Goal: Obtain resource: Obtain resource

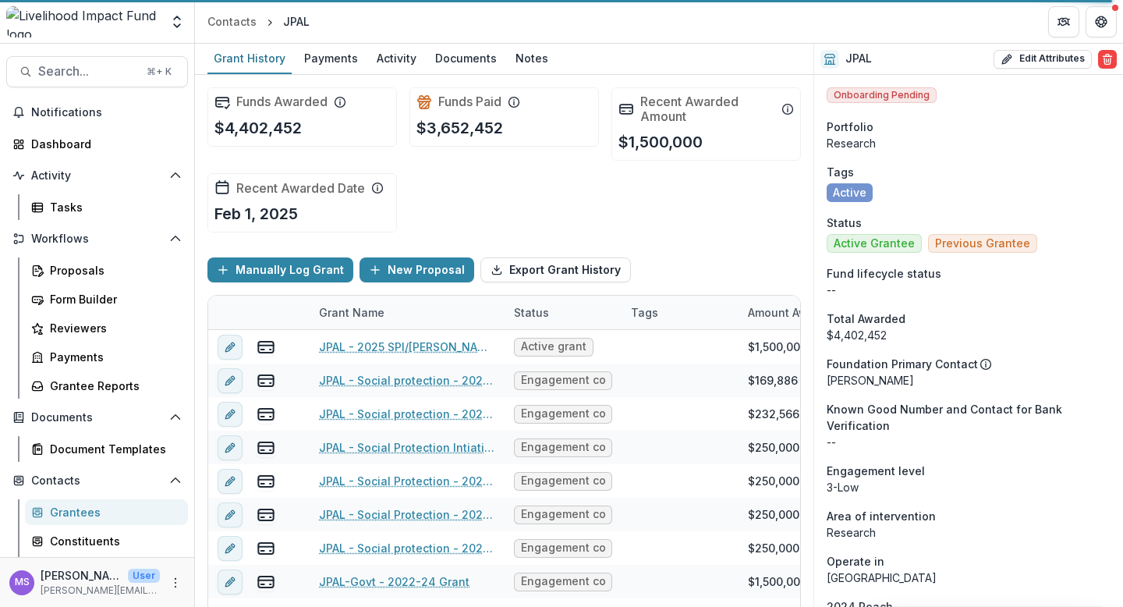
click at [120, 507] on div "Grantees" at bounding box center [113, 512] width 126 height 16
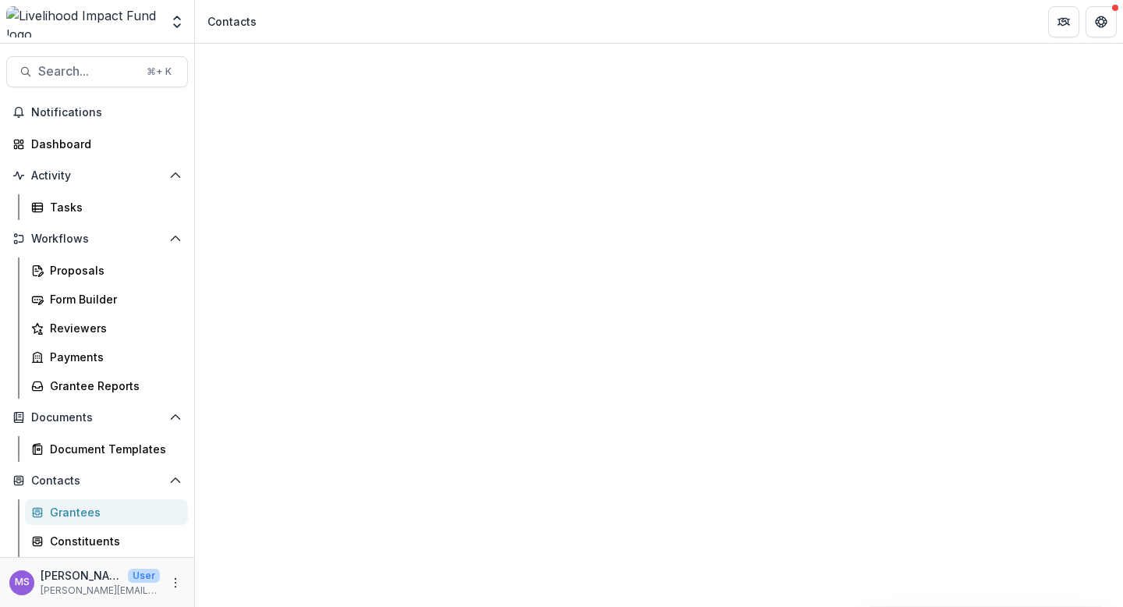
scroll to position [147, 0]
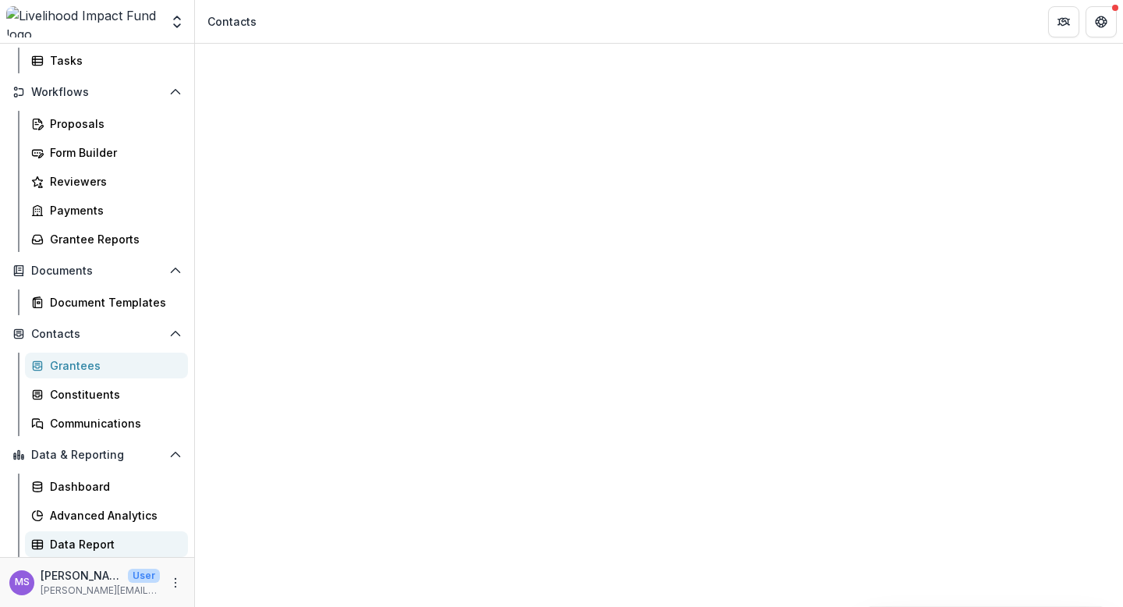
click at [91, 542] on div "Data Report" at bounding box center [113, 544] width 126 height 16
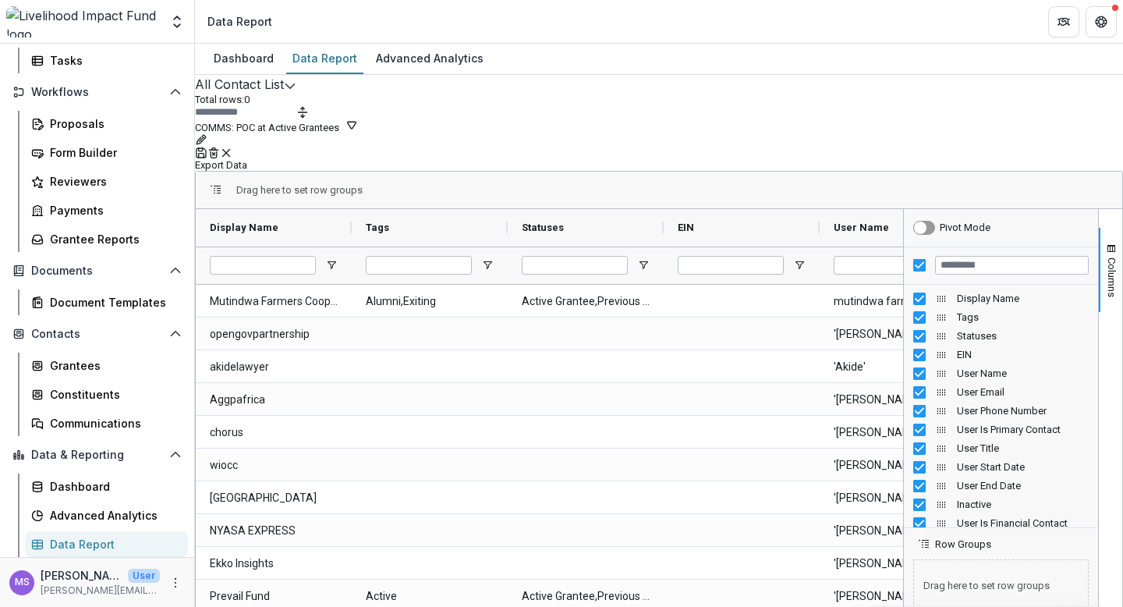
type input "**********"
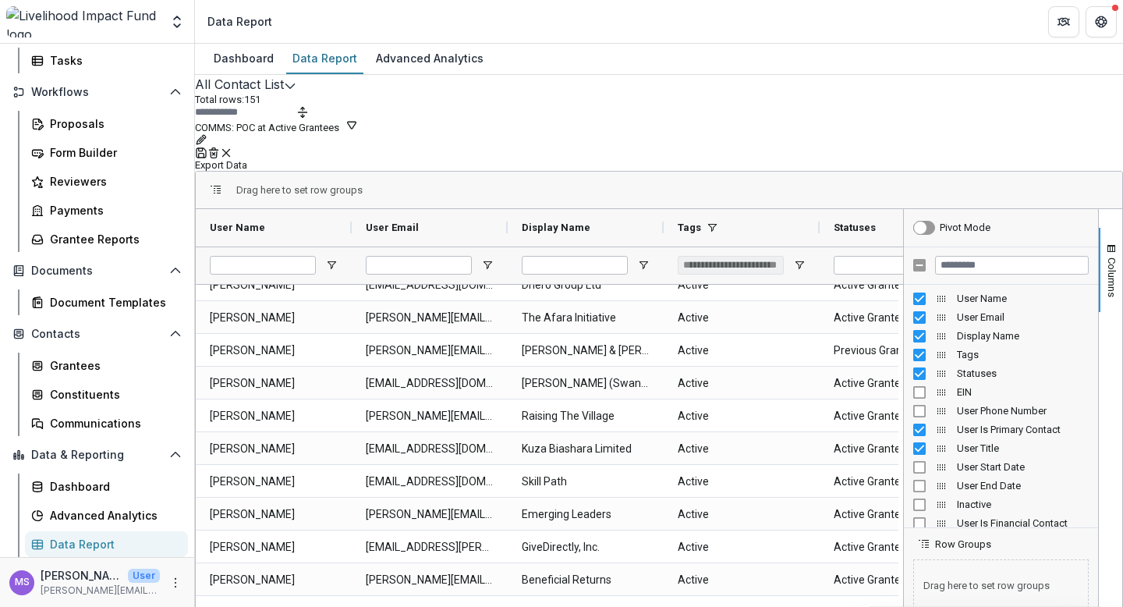
click at [1030, 179] on div "Drag here to set row groups" at bounding box center [659, 190] width 926 height 37
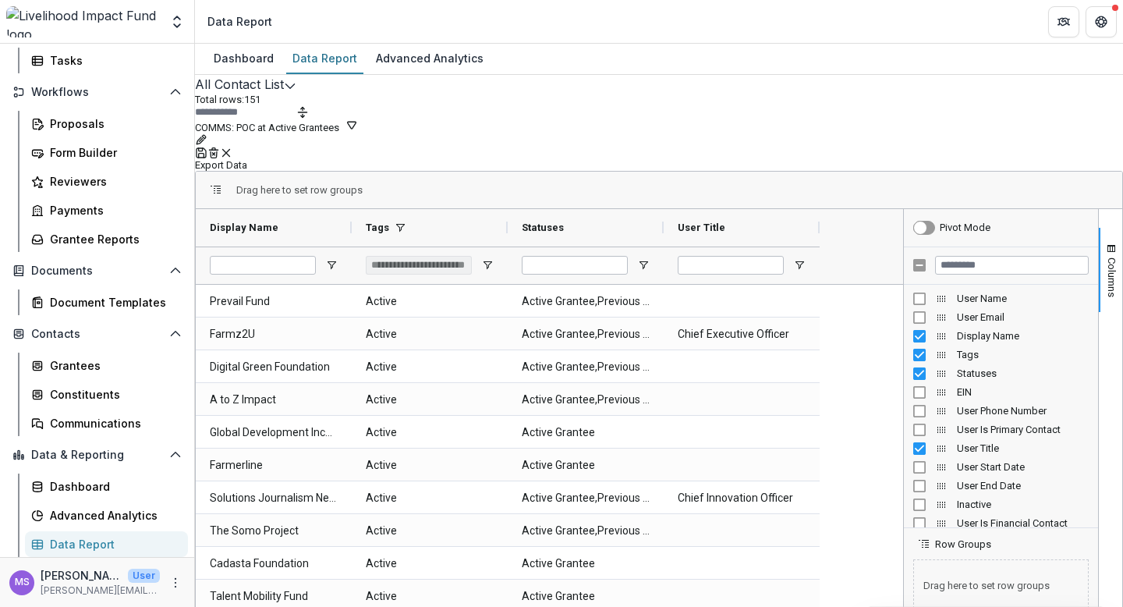
click at [913, 440] on div "User Title" at bounding box center [1000, 448] width 175 height 19
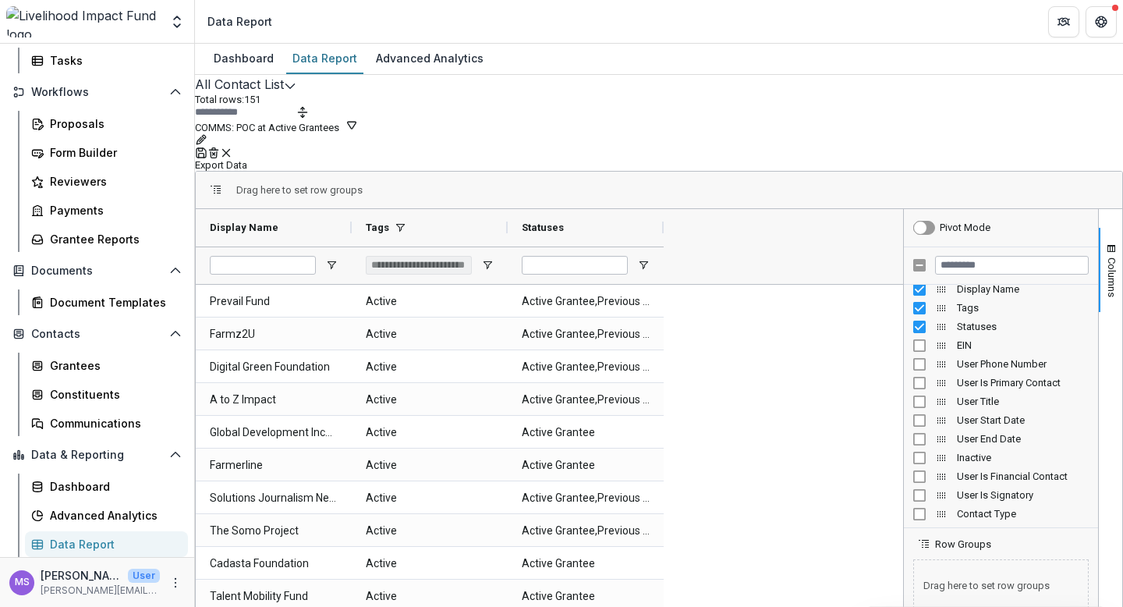
click at [247, 159] on button "Export Data" at bounding box center [221, 165] width 52 height 12
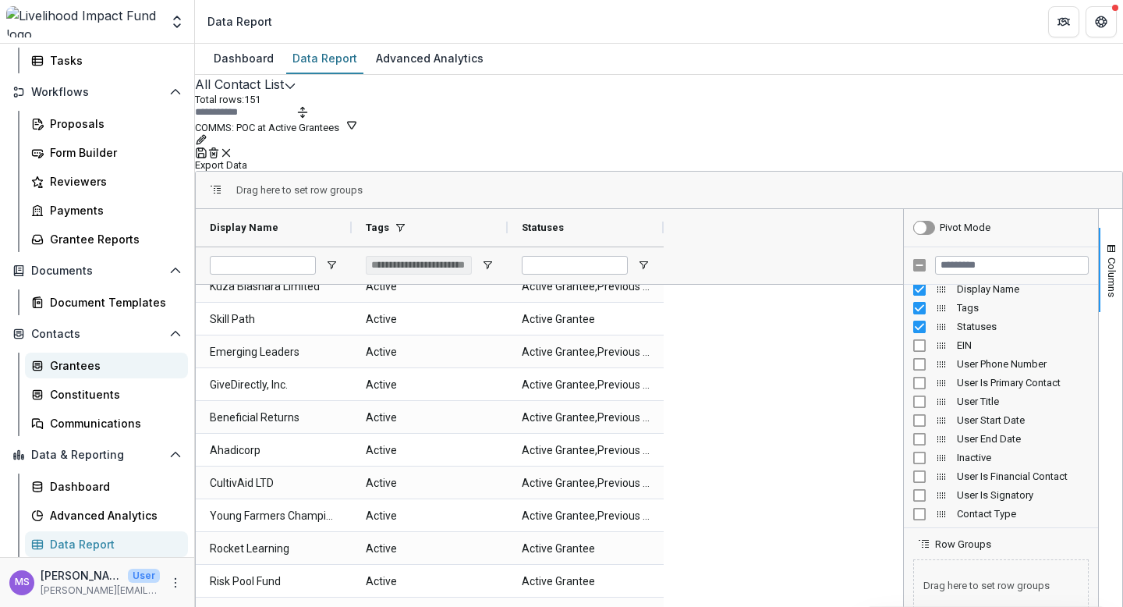
click at [97, 362] on div "Grantees" at bounding box center [113, 365] width 126 height 16
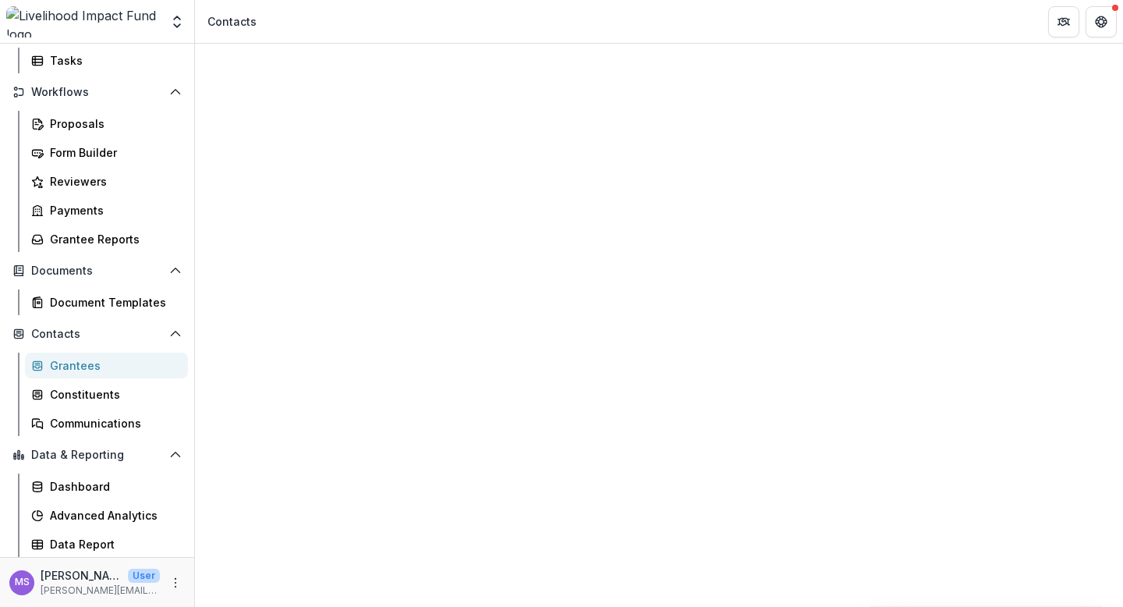
click at [71, 550] on div "Data Report" at bounding box center [113, 544] width 126 height 16
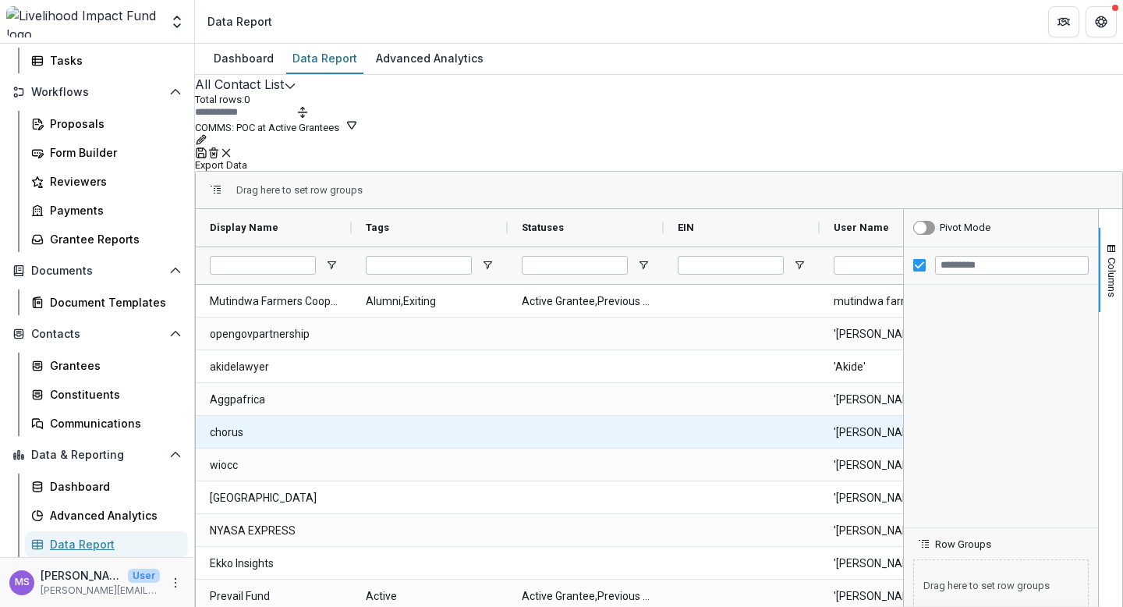
type input "**********"
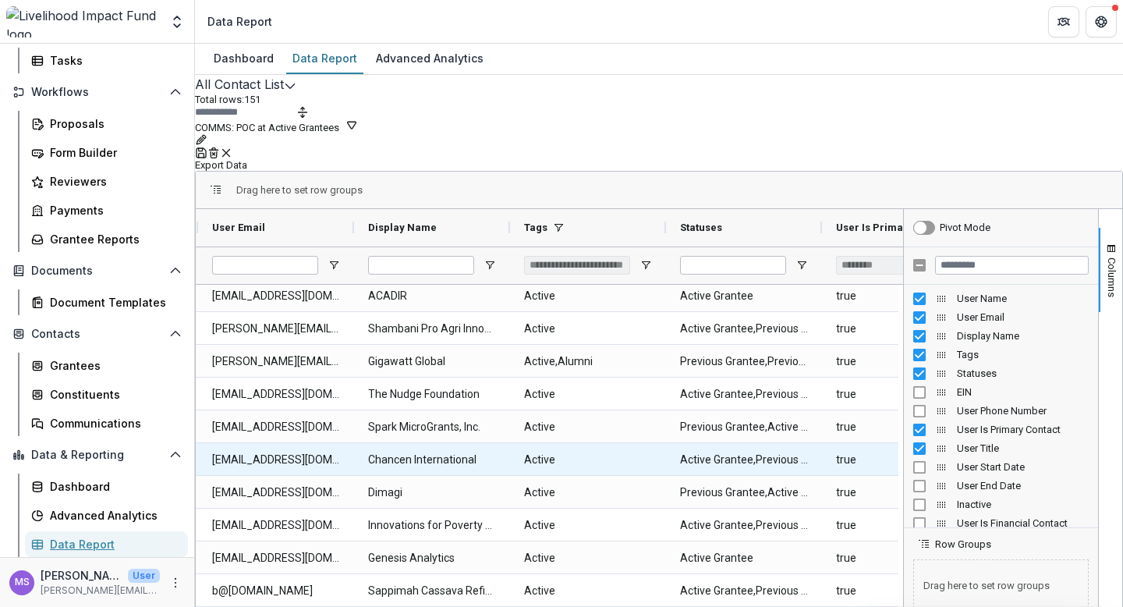
scroll to position [544, 0]
